Goal: Task Accomplishment & Management: Manage account settings

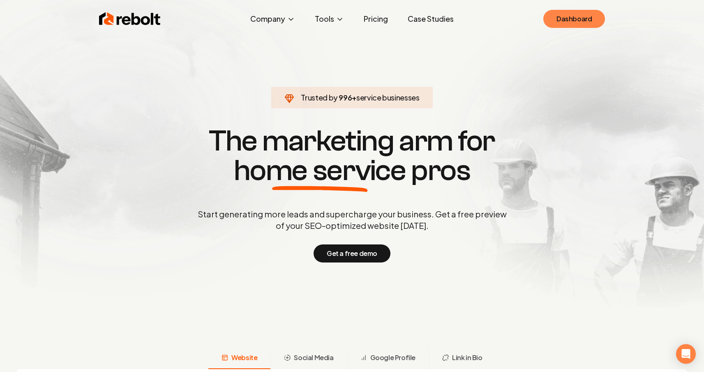
click at [565, 25] on link "Dashboard" at bounding box center [574, 19] width 62 height 18
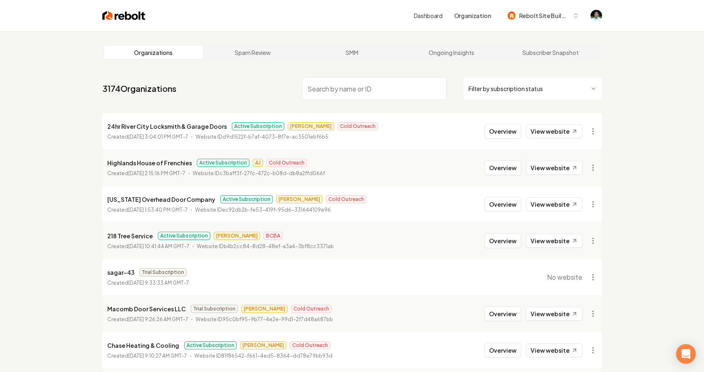
click at [347, 89] on input "search" at bounding box center [374, 88] width 145 height 23
paste input "Elevation Earthworks"
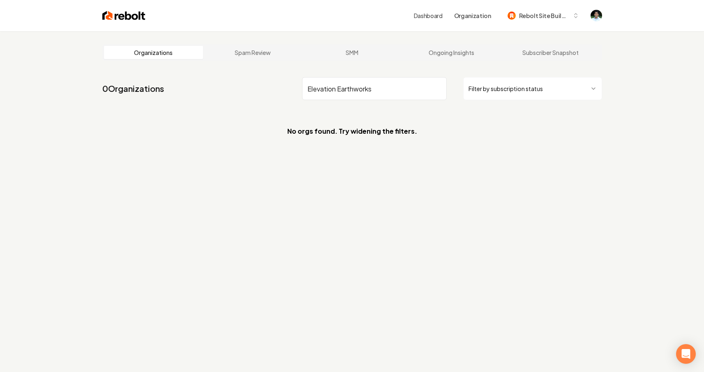
click at [307, 88] on input "Elevation Earthworks" at bounding box center [374, 88] width 145 height 23
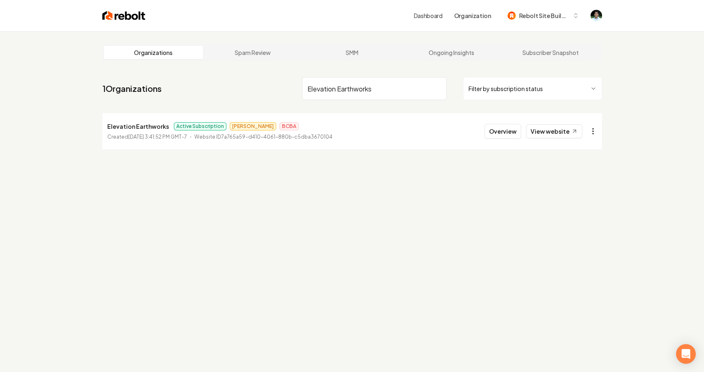
click at [589, 131] on html "Dashboard Organization Rebolt Site Builder Organizations Spam Review SMM Ongoin…" at bounding box center [352, 186] width 704 height 372
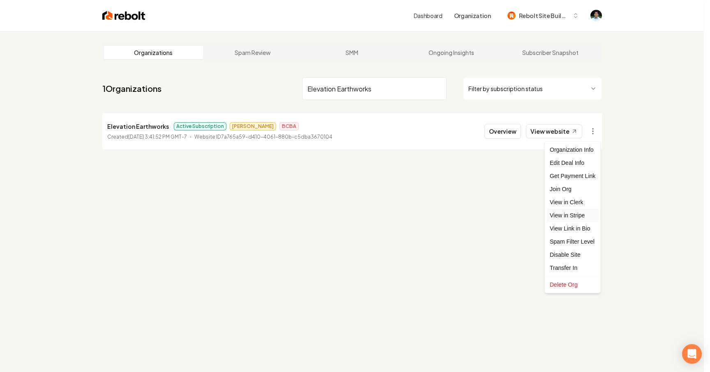
click at [575, 215] on link "View in Stripe" at bounding box center [572, 215] width 52 height 13
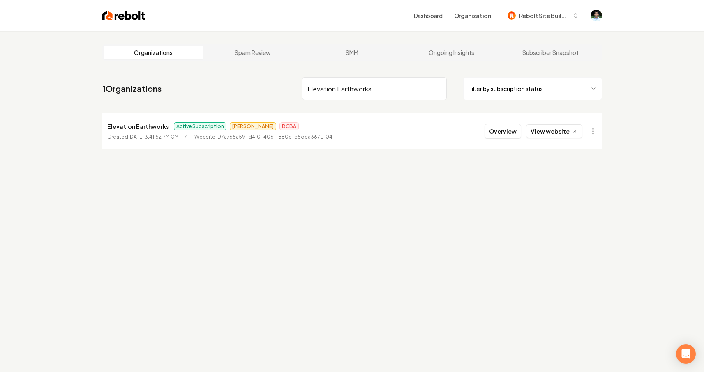
click at [321, 92] on input "Elevation Earthworks" at bounding box center [374, 88] width 145 height 23
paste input "jireh landscaping"
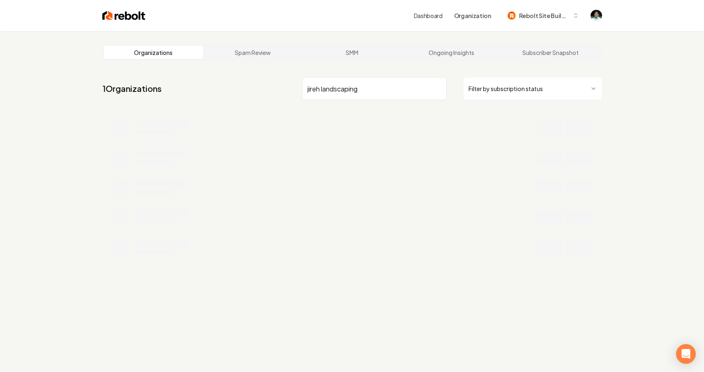
click at [309, 89] on input "jireh landscaping" at bounding box center [374, 88] width 145 height 23
click at [375, 124] on section "No orgs found. Try widening the filters." at bounding box center [351, 131] width 499 height 36
click at [308, 90] on input "jireh landscaping" at bounding box center [374, 88] width 145 height 23
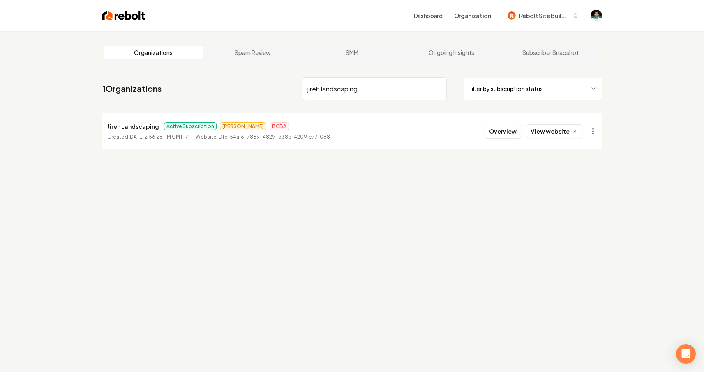
type input "jireh landscaping"
click at [593, 131] on html "Dashboard Organization Rebolt Site Builder Organizations Spam Review SMM Ongoin…" at bounding box center [352, 186] width 704 height 372
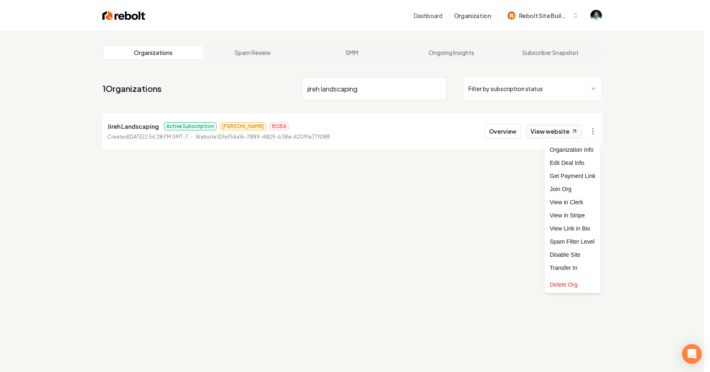
drag, startPoint x: 533, startPoint y: 141, endPoint x: 544, endPoint y: 132, distance: 14.3
click at [533, 141] on html "Dashboard Organization Rebolt Site Builder Organizations Spam Review SMM Ongoin…" at bounding box center [355, 186] width 710 height 372
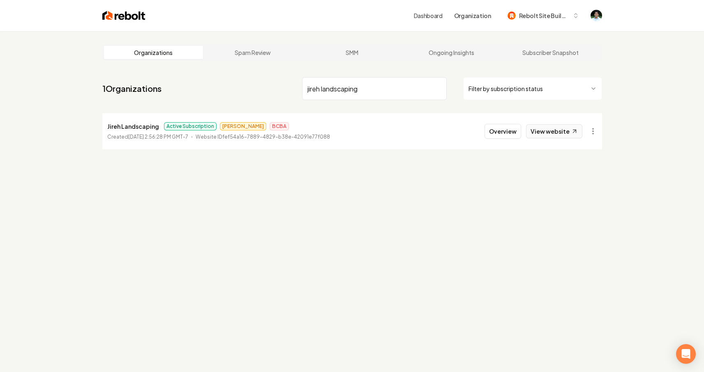
click at [548, 130] on link "View website" at bounding box center [554, 131] width 56 height 14
click at [587, 133] on html "Dashboard Organization Rebolt Site Builder Organizations Spam Review SMM Ongoin…" at bounding box center [352, 186] width 704 height 372
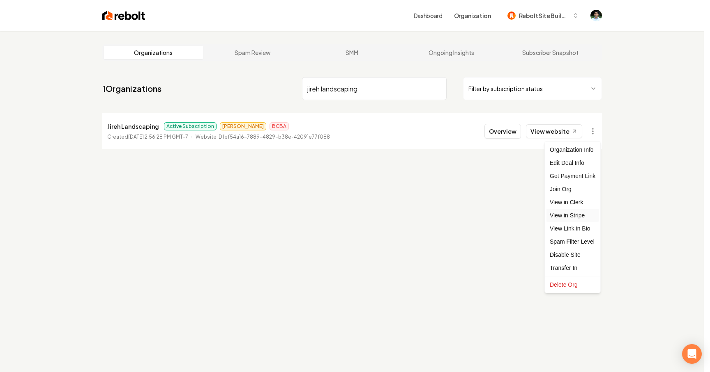
click at [559, 214] on link "View in Stripe" at bounding box center [572, 215] width 52 height 13
